Goal: Task Accomplishment & Management: Use online tool/utility

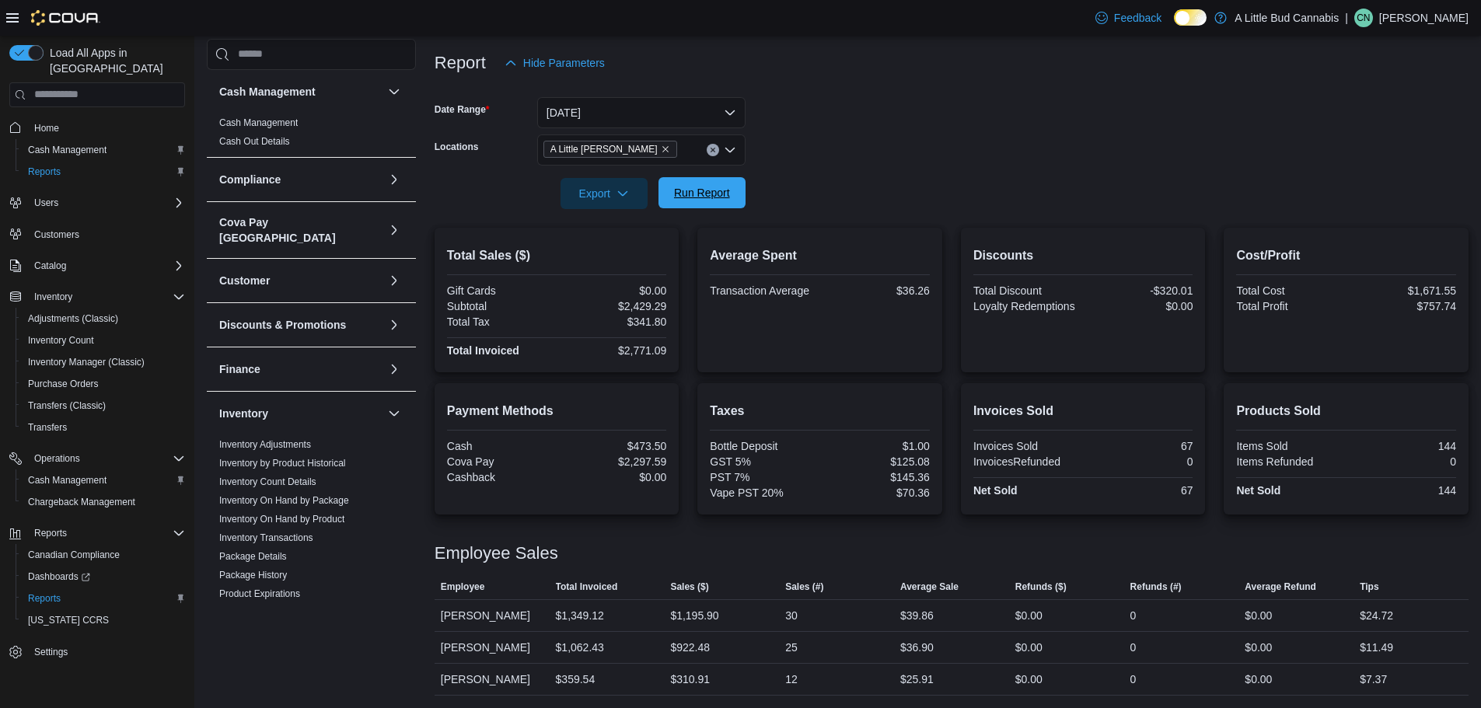
scroll to position [539, 0]
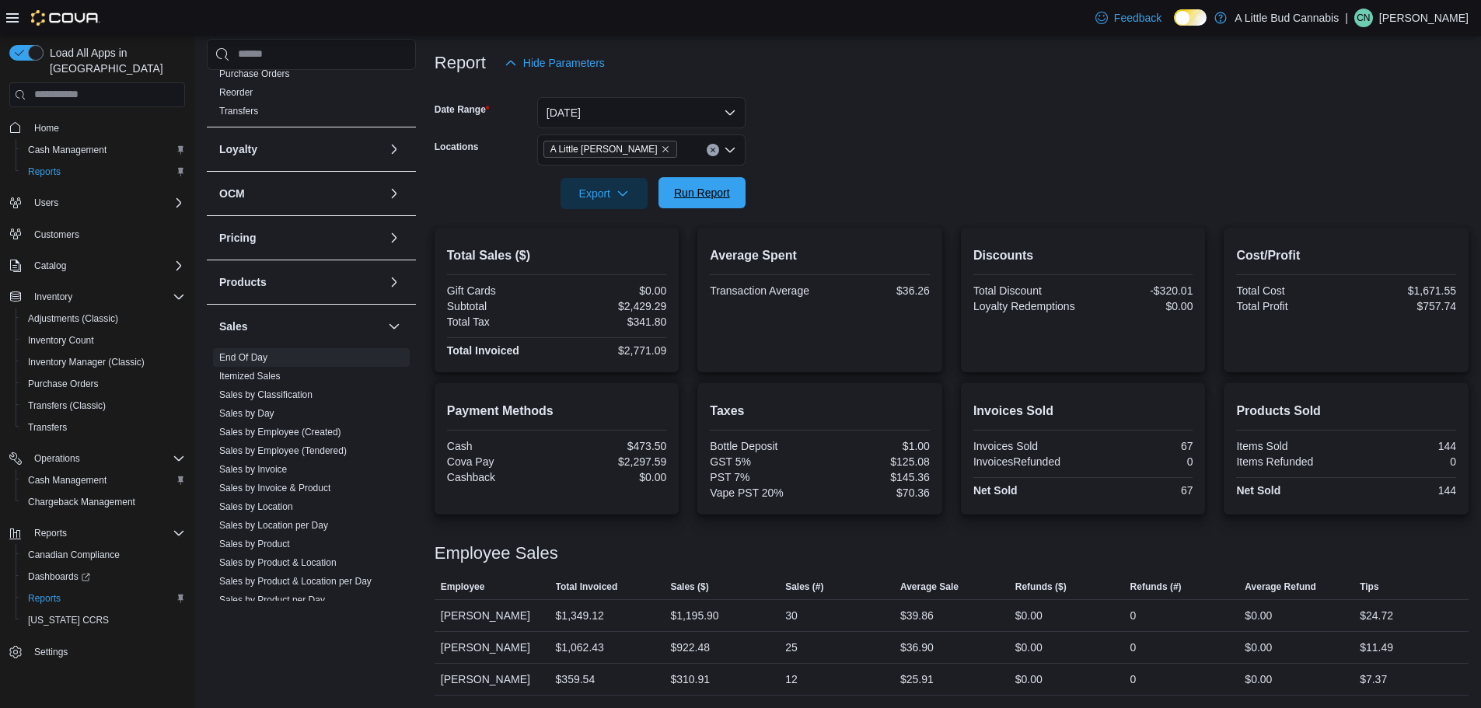
click at [740, 189] on button "Run Report" at bounding box center [701, 192] width 87 height 31
drag, startPoint x: 621, startPoint y: 305, endPoint x: 677, endPoint y: 311, distance: 56.3
click at [677, 306] on div "Total Sales ($) Gift Cards $0.00 Subtotal $2,483.05 Total Tax $353.14 Total Inv…" at bounding box center [557, 300] width 245 height 145
copy div "$2,483.05"
drag, startPoint x: 618, startPoint y: 350, endPoint x: 681, endPoint y: 354, distance: 63.1
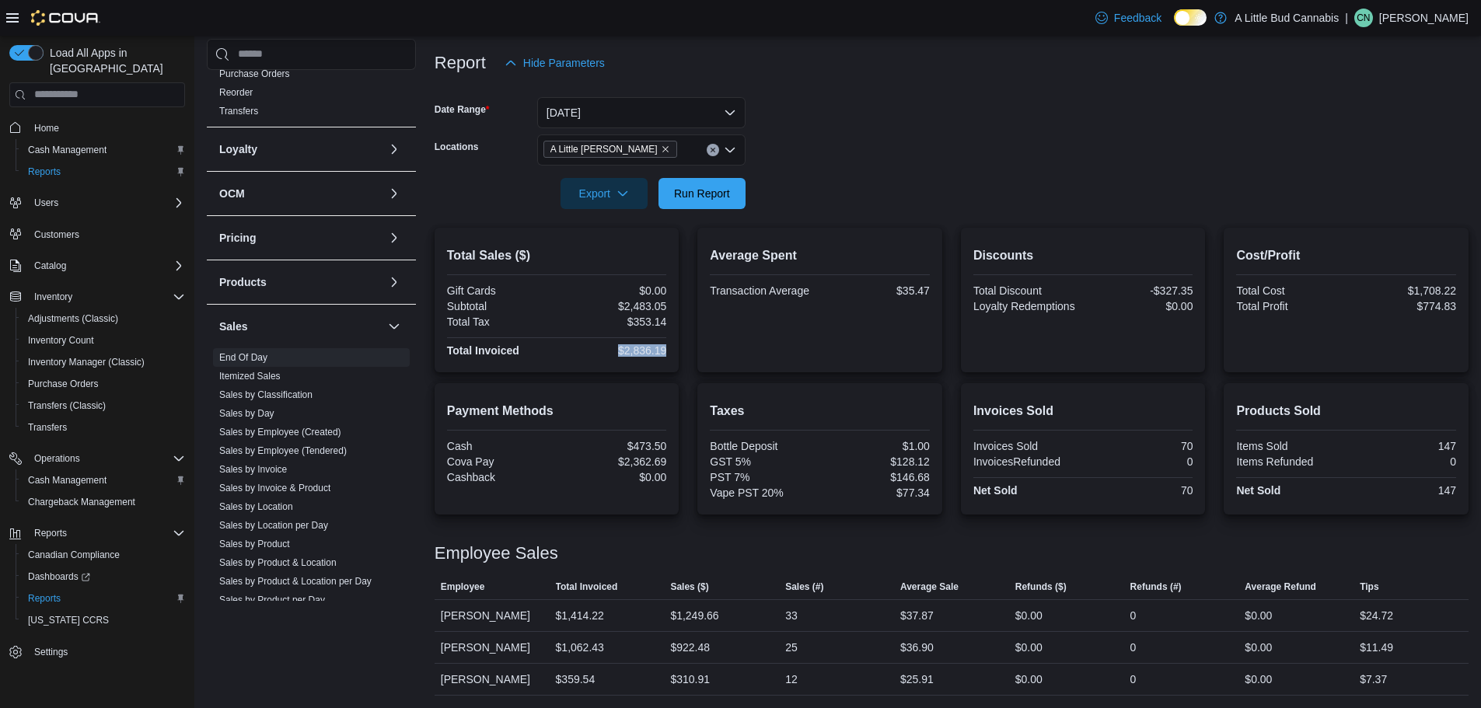
click at [679, 354] on div "Total Sales ($) Gift Cards $0.00 Subtotal $2,483.05 Total Tax $353.14 Total Inv…" at bounding box center [557, 300] width 245 height 145
copy div "$2,836.19"
click at [709, 188] on span "Run Report" at bounding box center [702, 193] width 56 height 16
click at [683, 266] on div "Total Sales ($) Gift Cards $0.00 Subtotal $2,483.05 Total Tax $353.14 Total Inv…" at bounding box center [952, 300] width 1034 height 145
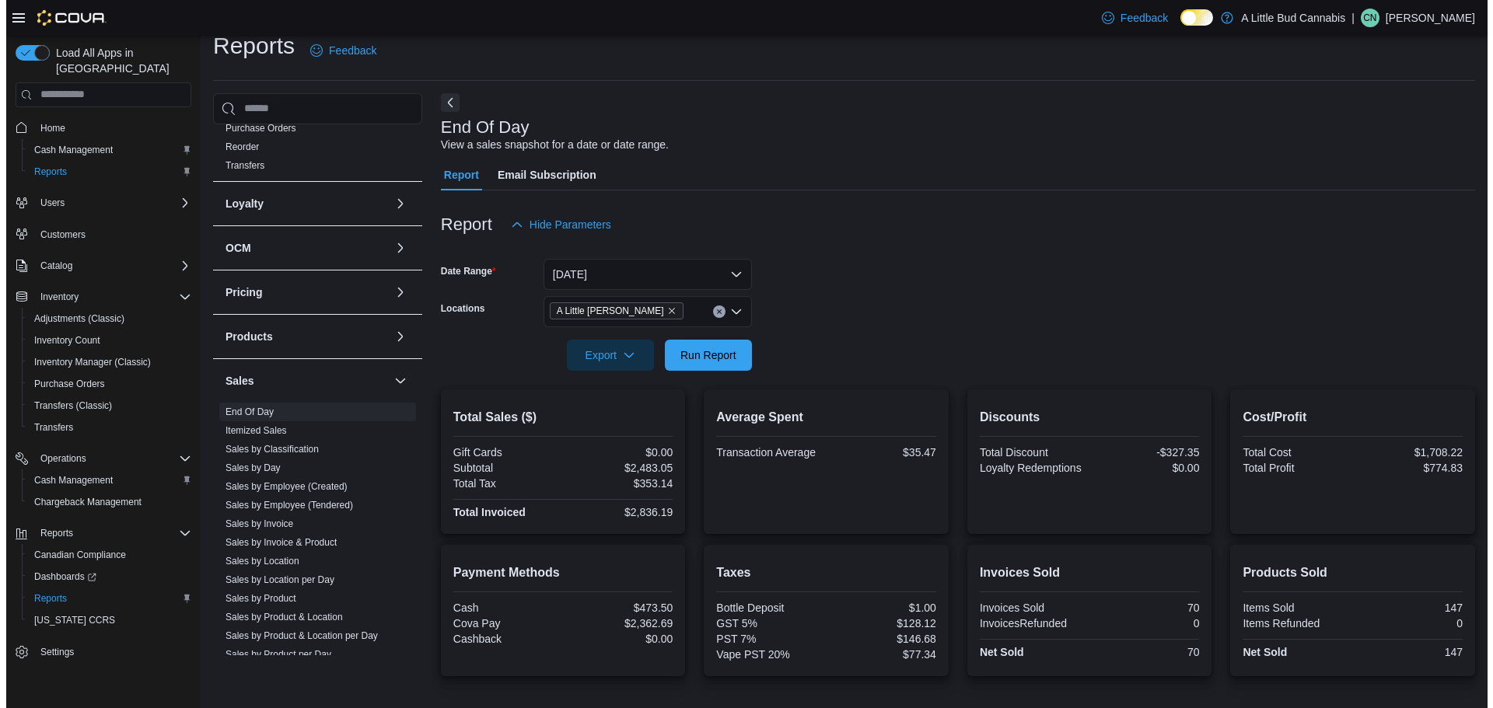
scroll to position [0, 0]
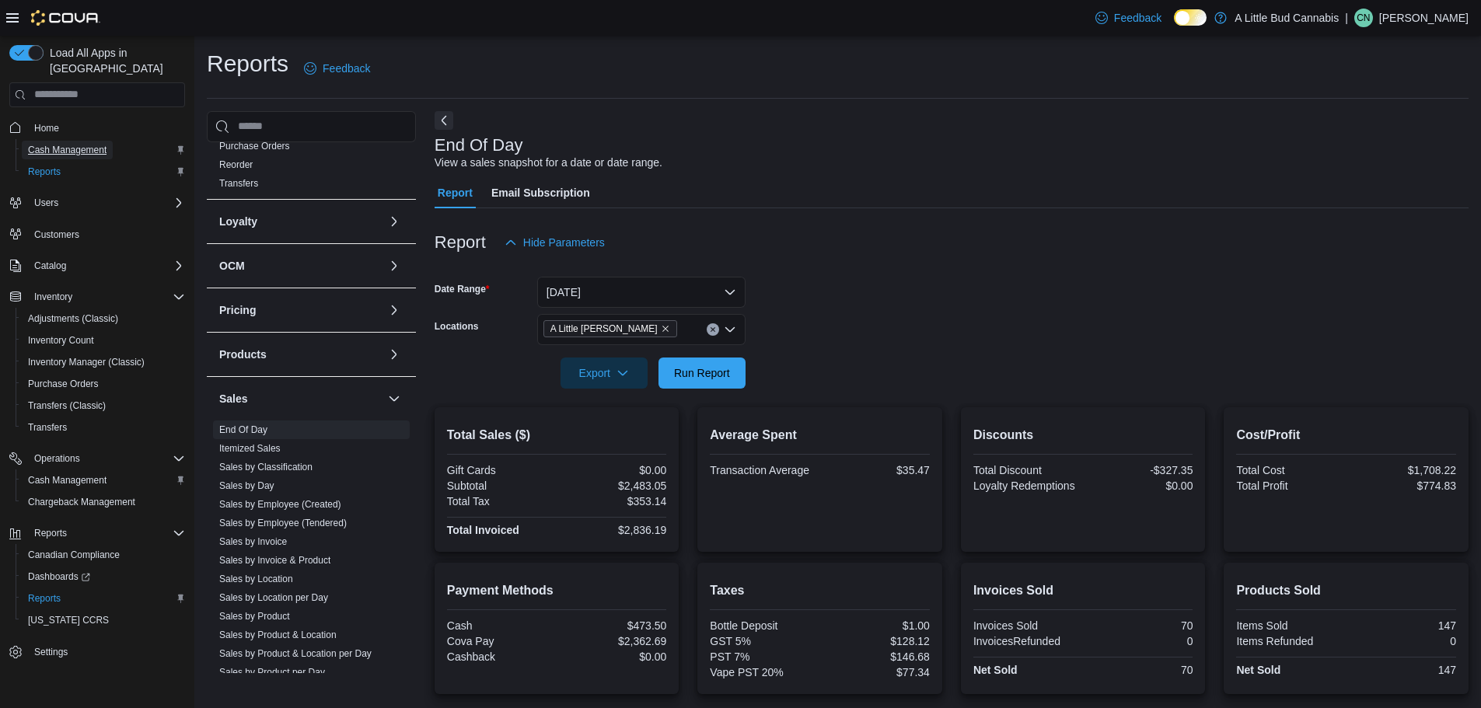
click at [107, 144] on span "Cash Management" at bounding box center [67, 150] width 79 height 12
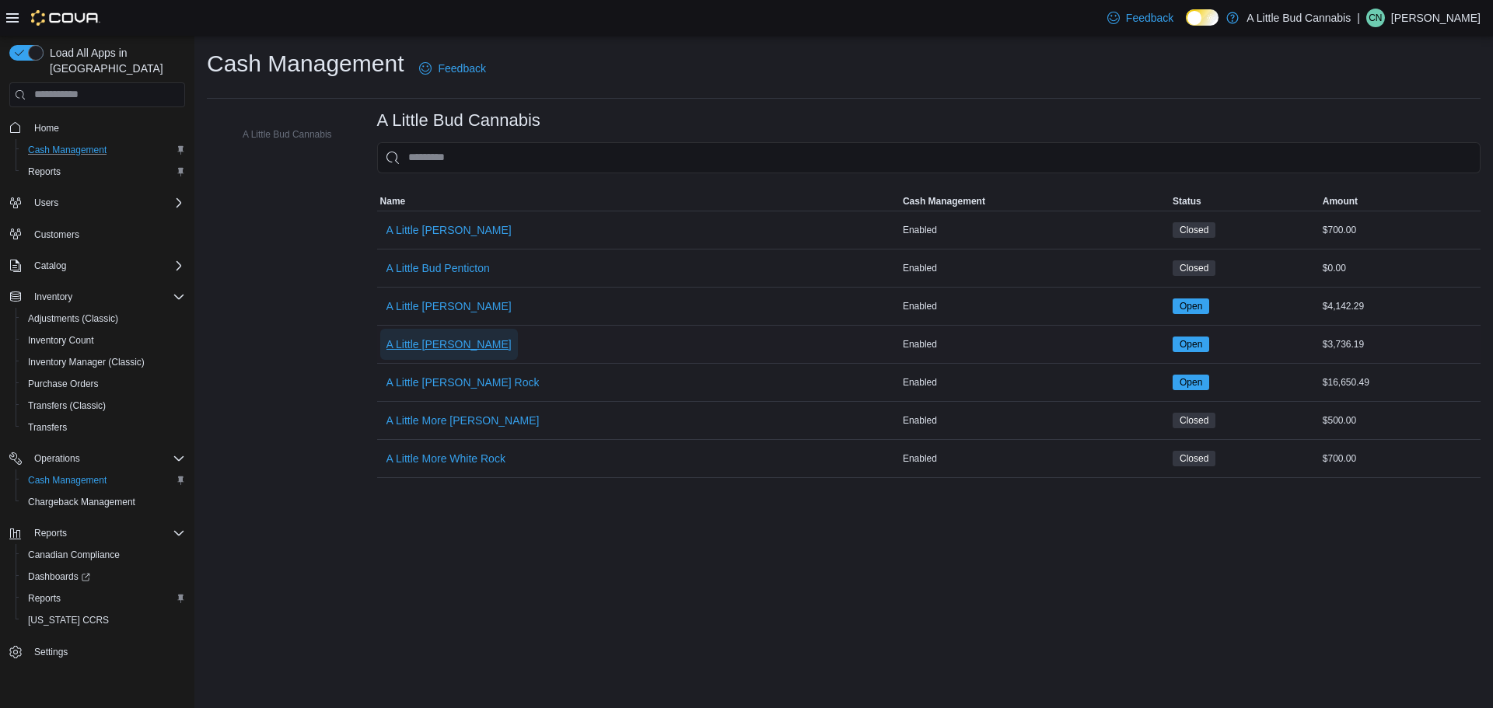
click at [466, 344] on span "A Little [PERSON_NAME]" at bounding box center [448, 345] width 125 height 16
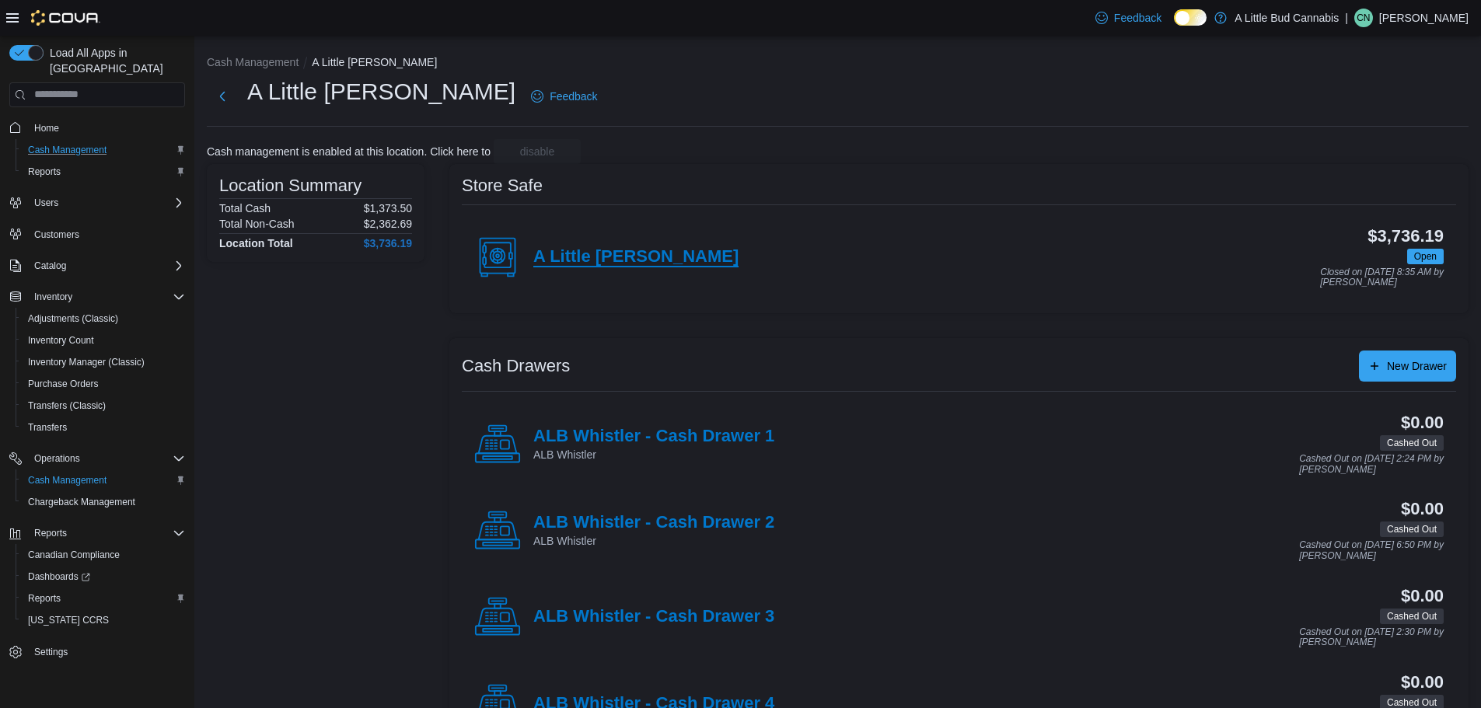
click at [638, 255] on h4 "A Little [PERSON_NAME]" at bounding box center [635, 257] width 205 height 20
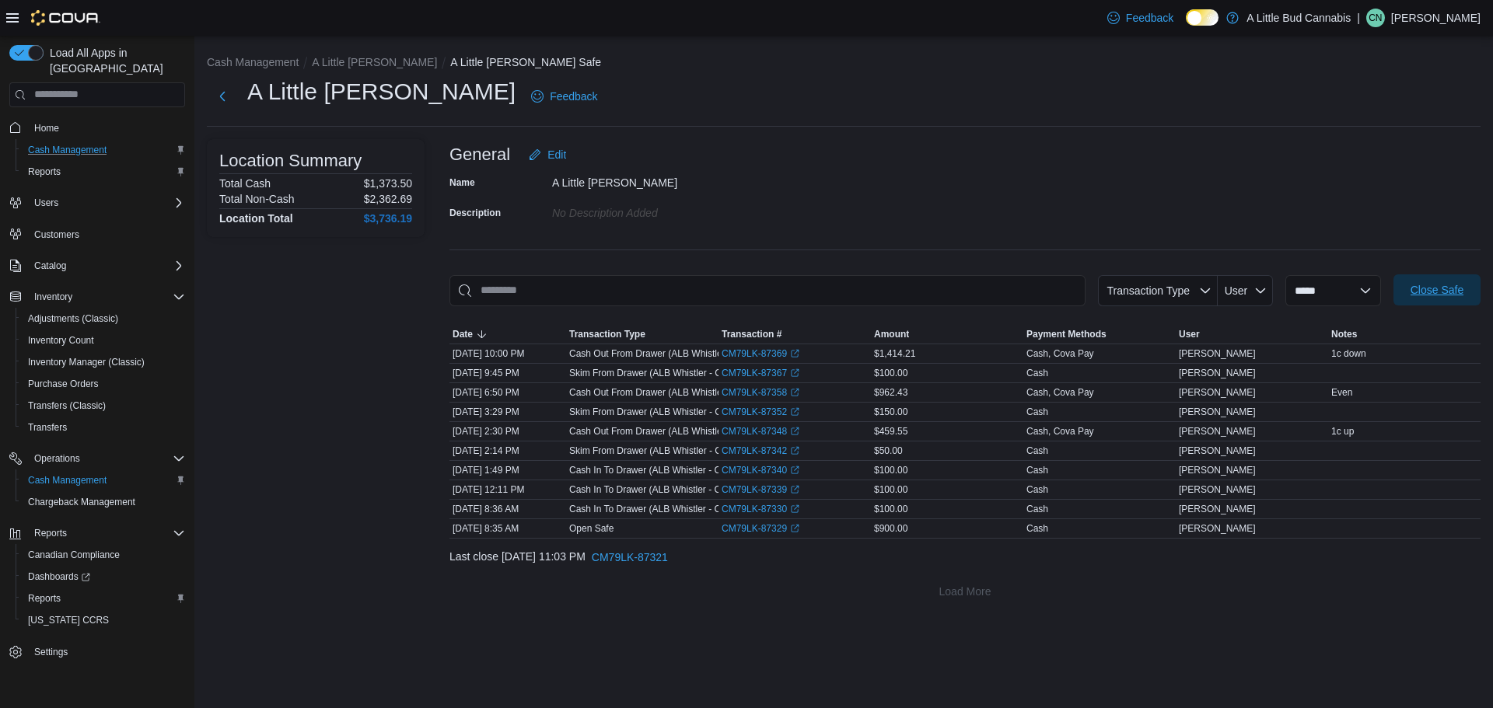
click at [1412, 285] on span "Close Safe" at bounding box center [1436, 290] width 53 height 16
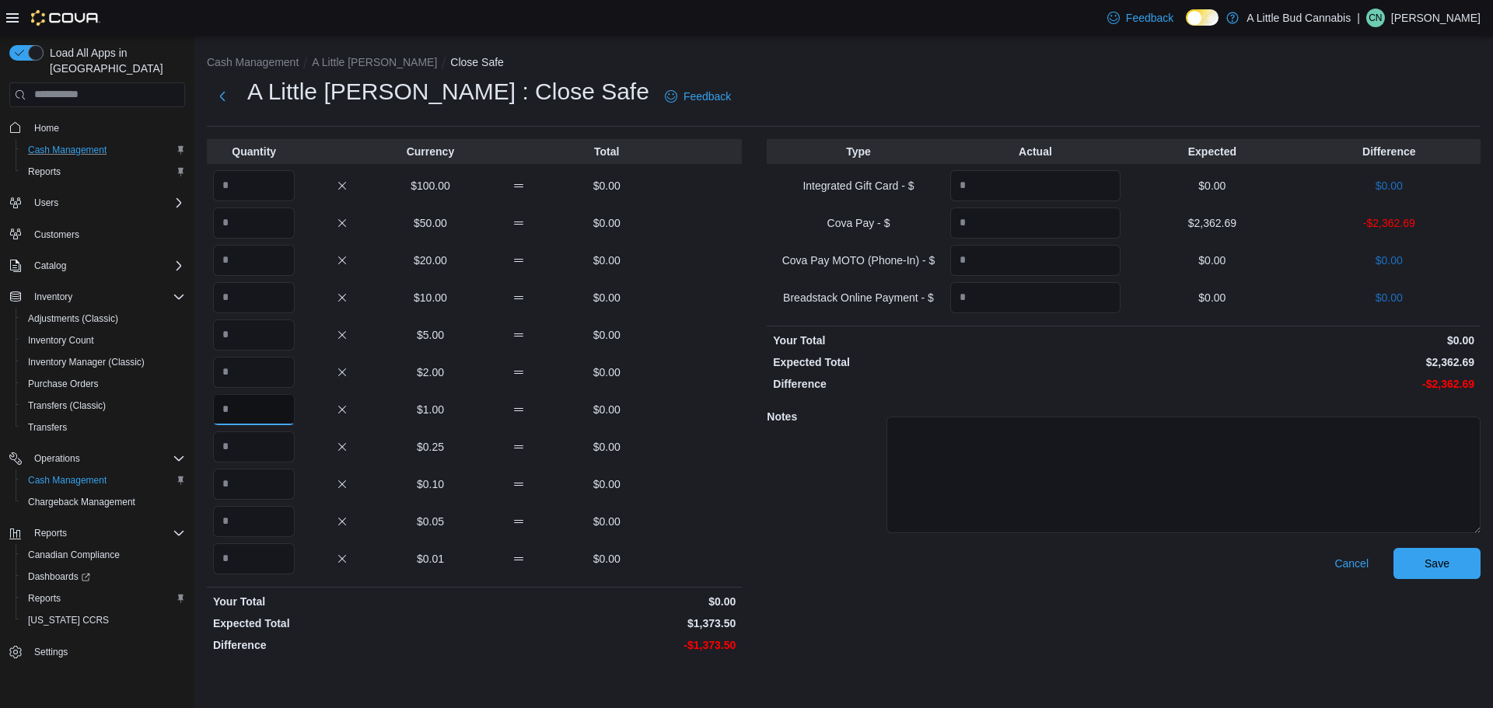
click at [247, 420] on input "Quantity" at bounding box center [254, 409] width 82 height 31
type input "****"
type input "**"
type input "*******"
click at [1431, 568] on span "Save" at bounding box center [1436, 563] width 25 height 16
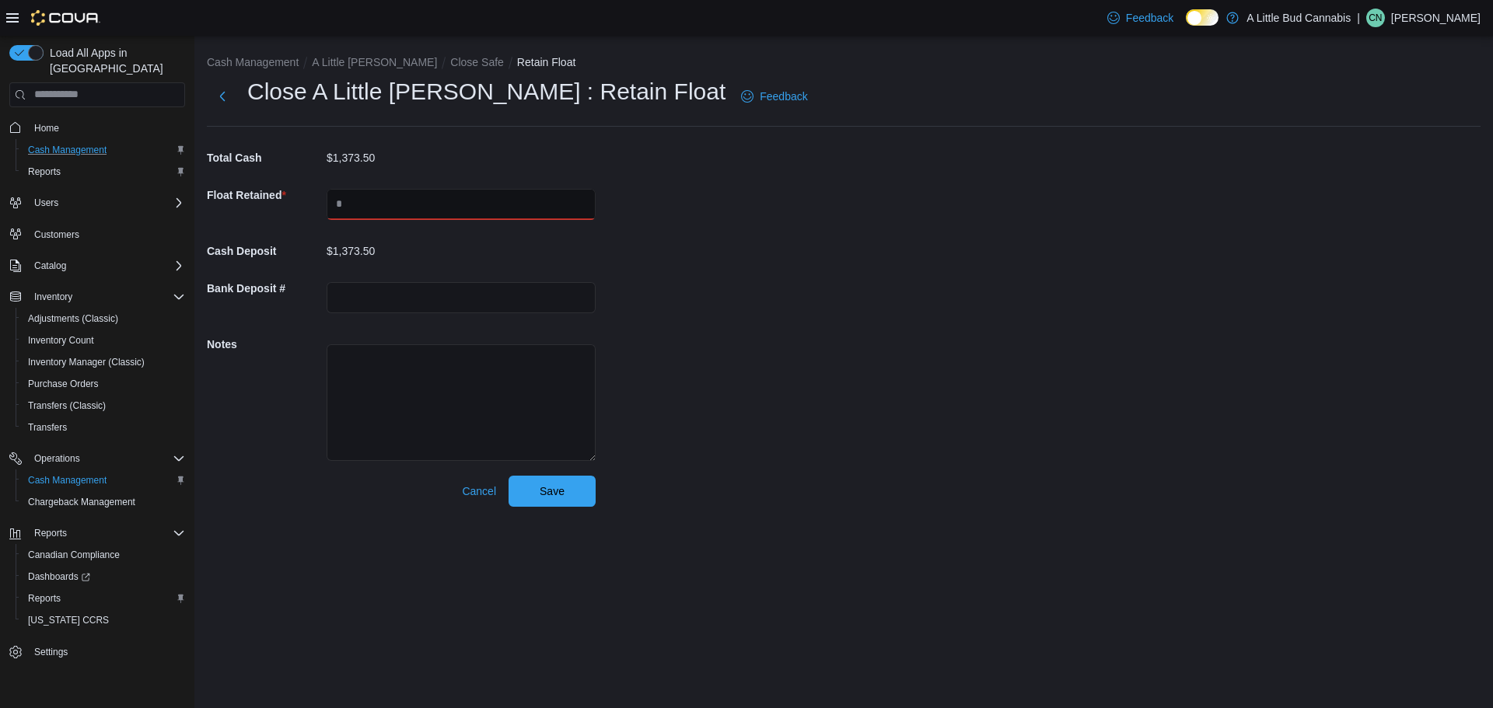
click at [340, 204] on input "text" at bounding box center [460, 204] width 269 height 31
type input "***"
click at [564, 505] on span "Save" at bounding box center [552, 490] width 68 height 31
